Goal: Transaction & Acquisition: Obtain resource

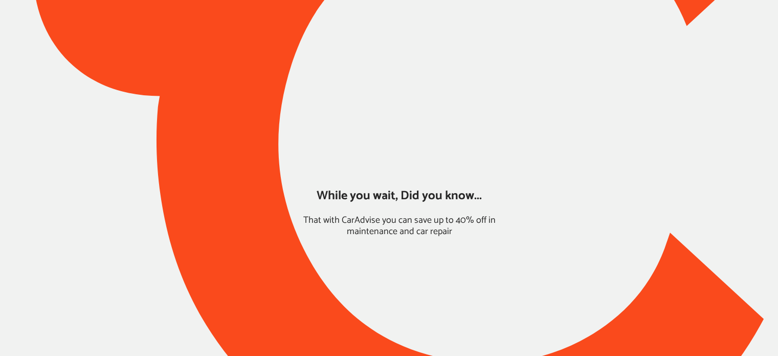
type input "*****"
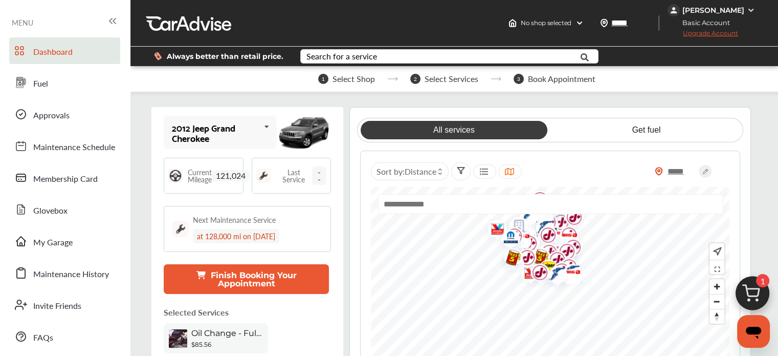
click at [487, 126] on link "All services" at bounding box center [454, 130] width 187 height 18
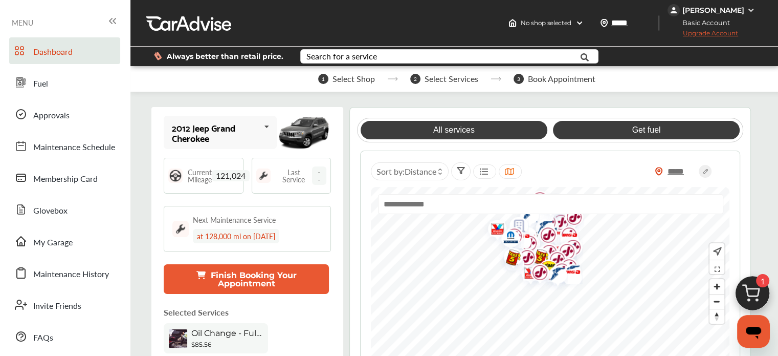
click at [668, 134] on link "Get fuel" at bounding box center [646, 130] width 187 height 18
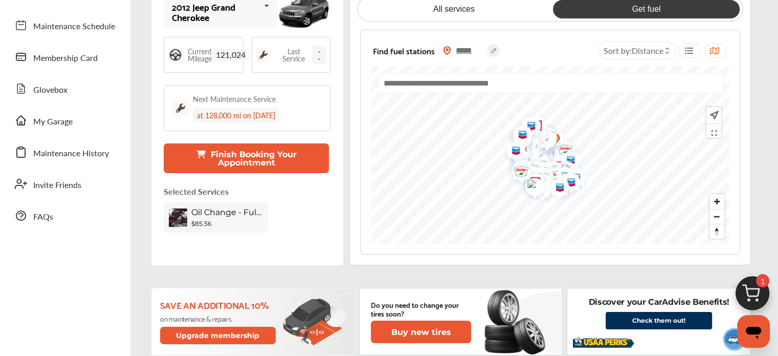
scroll to position [121, 0]
click at [467, 78] on input "text" at bounding box center [550, 83] width 345 height 20
click at [691, 51] on icon at bounding box center [689, 51] width 10 height 8
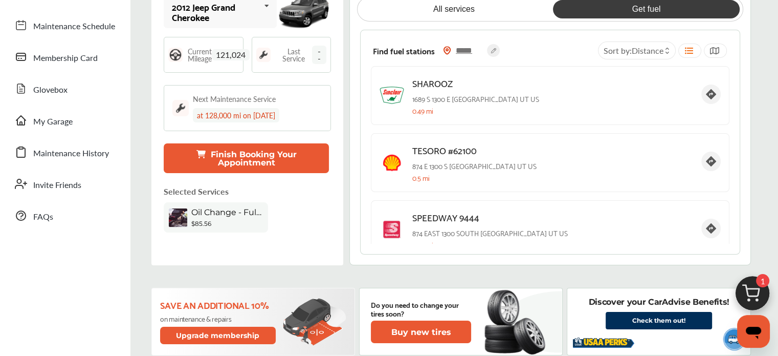
scroll to position [0, 0]
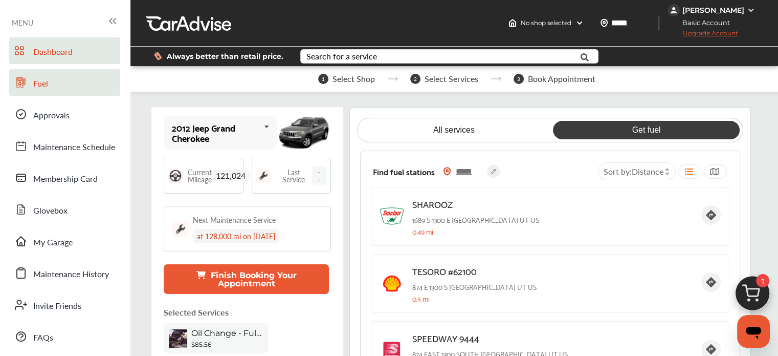
click at [40, 88] on span "Fuel" at bounding box center [40, 83] width 15 height 13
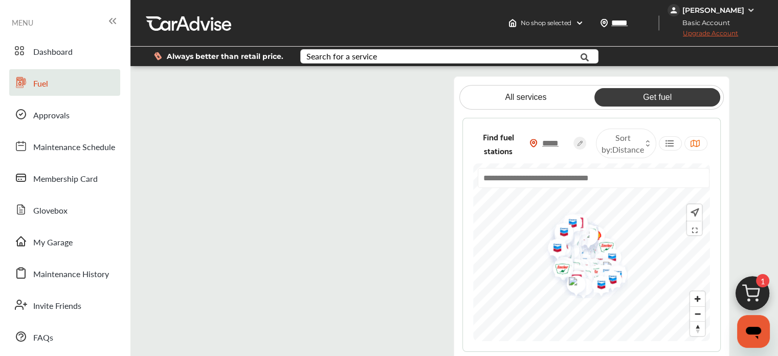
click at [394, 91] on flutter-view at bounding box center [308, 217] width 259 height 283
click at [241, 186] on flutter-view at bounding box center [308, 217] width 259 height 283
click at [151, 262] on div "All services Get fuel Find fuel stations ***** Sort by : Distance" at bounding box center [454, 218] width 648 height 284
